Goal: Check status: Check status

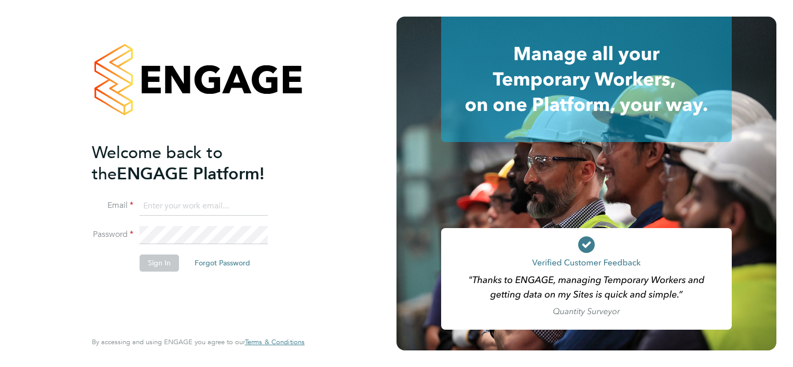
click at [188, 212] on input at bounding box center [204, 206] width 128 height 19
type input "[PERSON_NAME][EMAIL_ADDRESS][PERSON_NAME][PERSON_NAME][DOMAIN_NAME]"
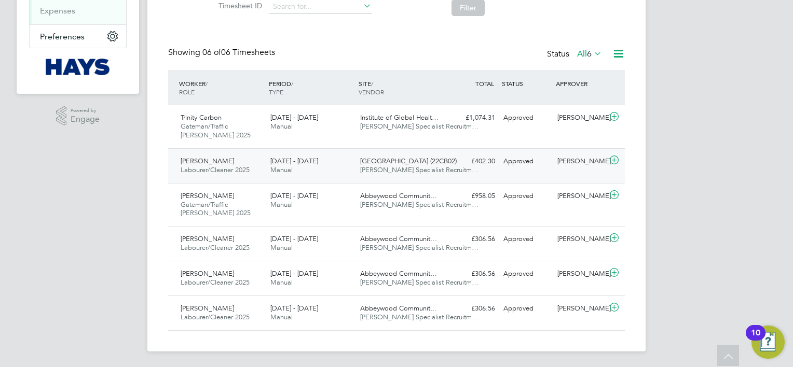
click at [279, 157] on span "16 - 22 Aug 2025" at bounding box center [294, 161] width 48 height 9
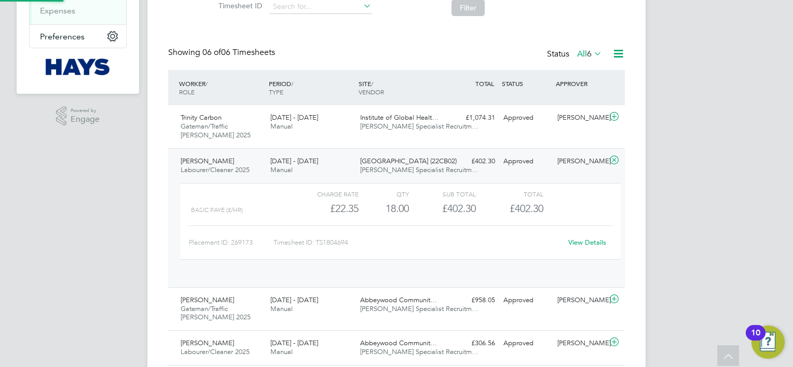
scroll to position [17, 101]
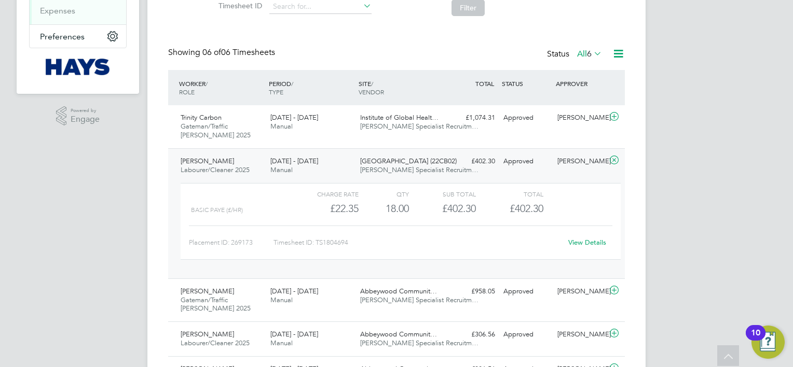
click at [586, 239] on link "View Details" at bounding box center [587, 242] width 38 height 9
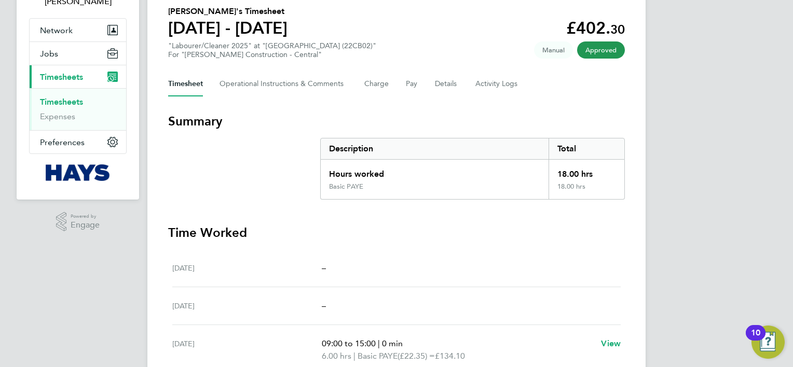
drag, startPoint x: 587, startPoint y: 309, endPoint x: 581, endPoint y: 339, distance: 30.2
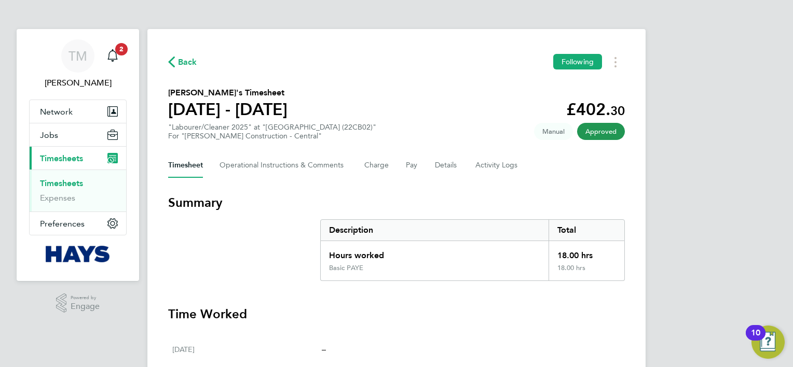
drag, startPoint x: 577, startPoint y: 325, endPoint x: 576, endPoint y: 253, distance: 71.6
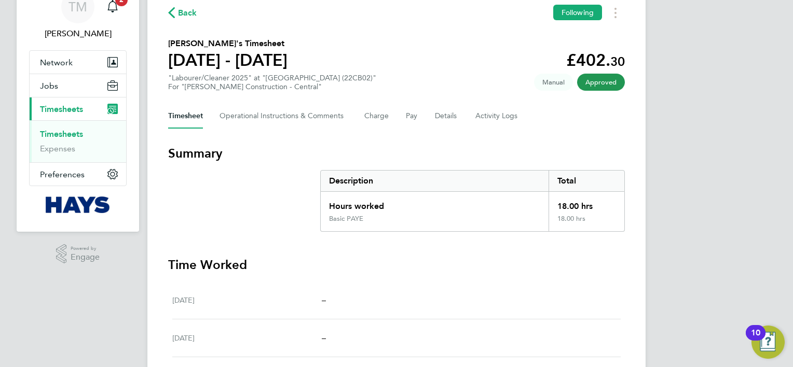
scroll to position [64, 0]
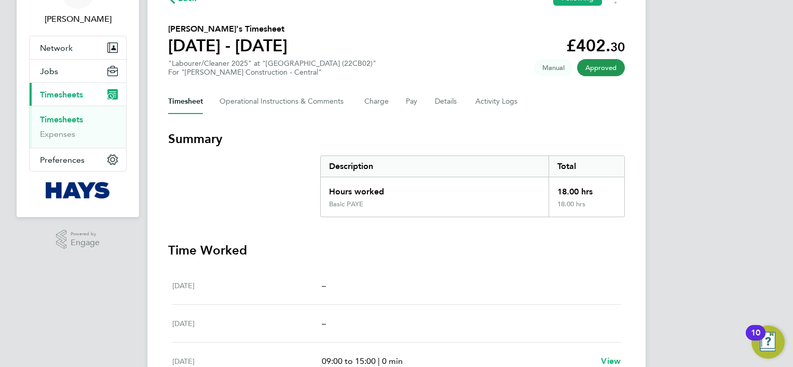
drag, startPoint x: 694, startPoint y: 235, endPoint x: 685, endPoint y: 268, distance: 34.9
click at [500, 98] on Logs-tab "Activity Logs" at bounding box center [497, 101] width 44 height 25
